Goal: Communication & Community: Participate in discussion

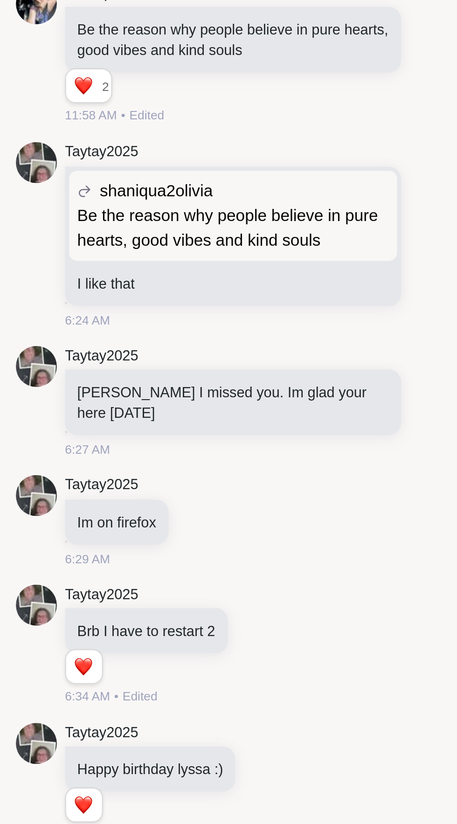
scroll to position [2839, 0]
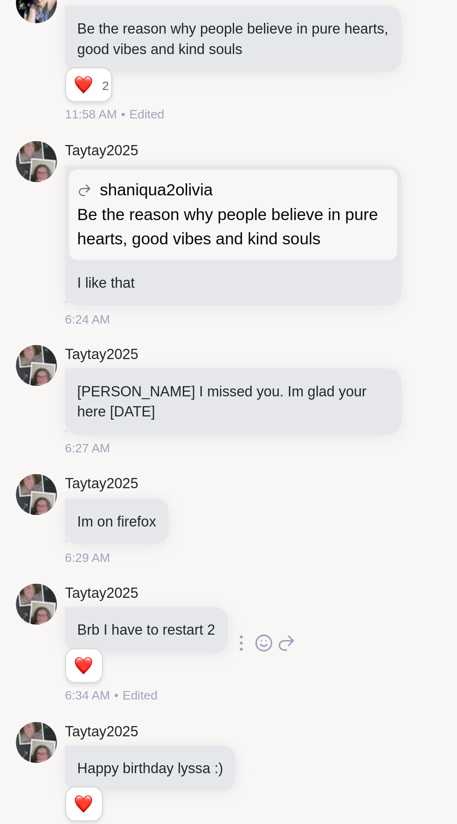
click at [213, 505] on div "Reactions: love" at bounding box center [217, 509] width 8 height 8
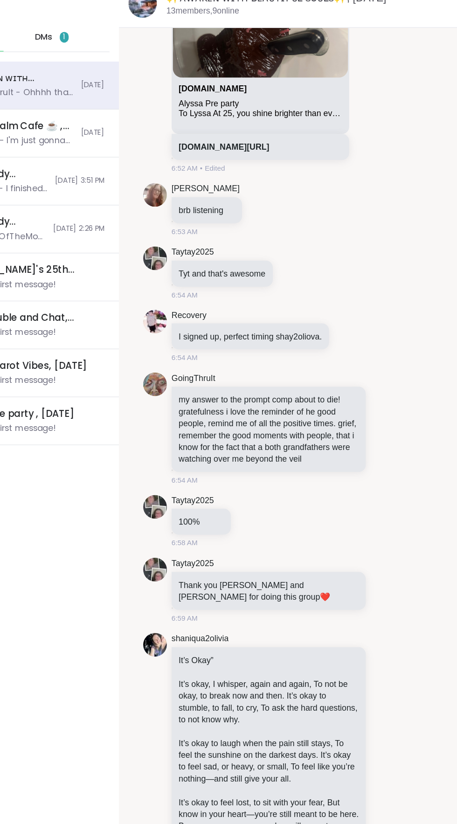
click at [113, 79] on span "DMs" at bounding box center [108, 82] width 14 height 9
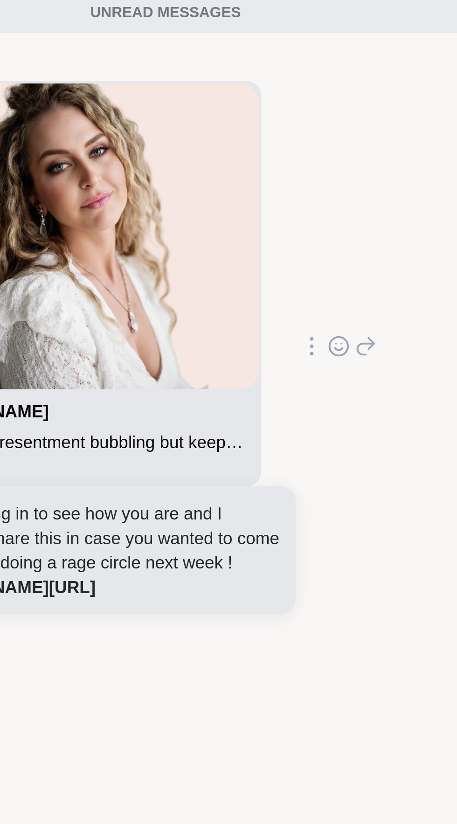
click at [379, 223] on icon at bounding box center [377, 222] width 3 height 1
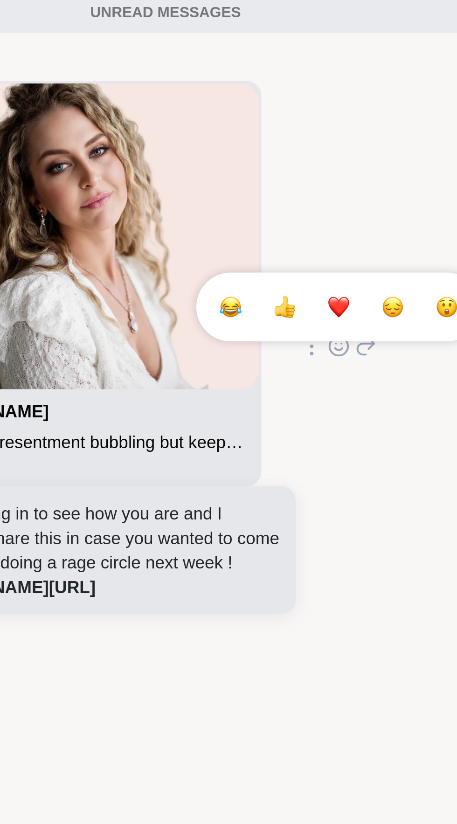
click at [382, 208] on div "Select Reaction: Heart" at bounding box center [377, 207] width 8 height 8
